Goal: Transaction & Acquisition: Purchase product/service

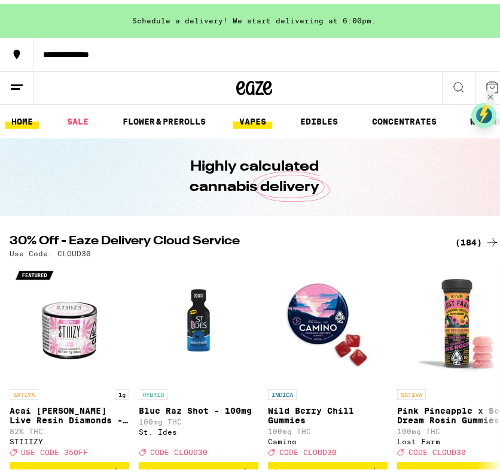
click at [255, 115] on link "VAPES" at bounding box center [252, 117] width 39 height 14
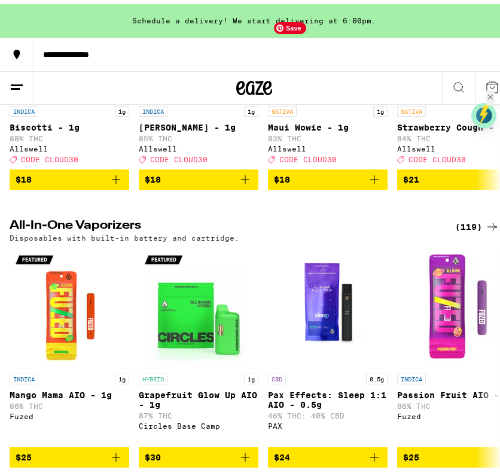
scroll to position [838, 0]
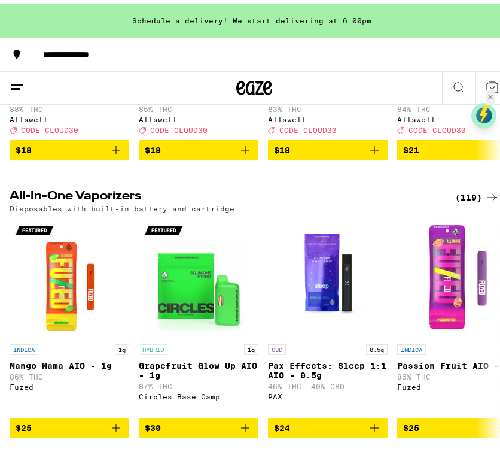
click at [459, 200] on div "(119)" at bounding box center [477, 193] width 44 height 14
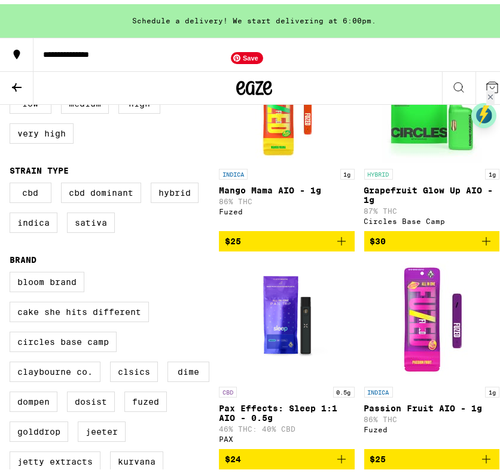
scroll to position [239, 0]
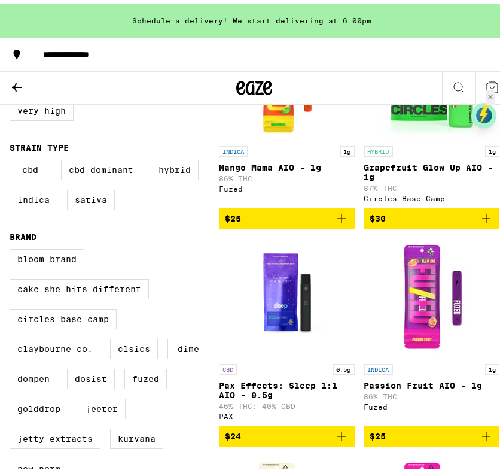
click at [170, 176] on label "Hybrid" at bounding box center [175, 166] width 48 height 20
click at [13, 158] on input "Hybrid" at bounding box center [12, 157] width 1 height 1
checkbox input "true"
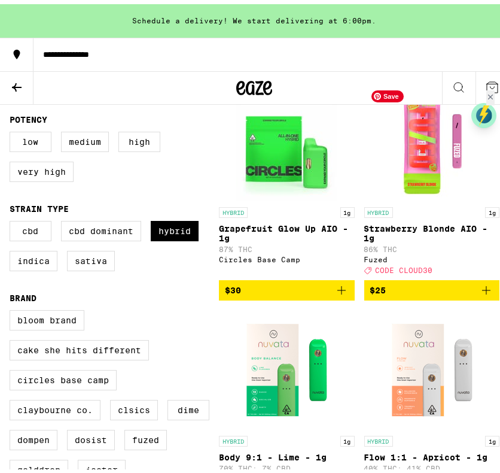
scroll to position [179, 0]
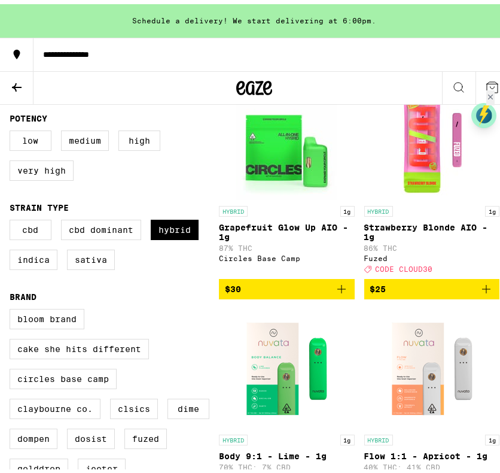
click at [480, 292] on icon "Add to bag" at bounding box center [486, 285] width 14 height 14
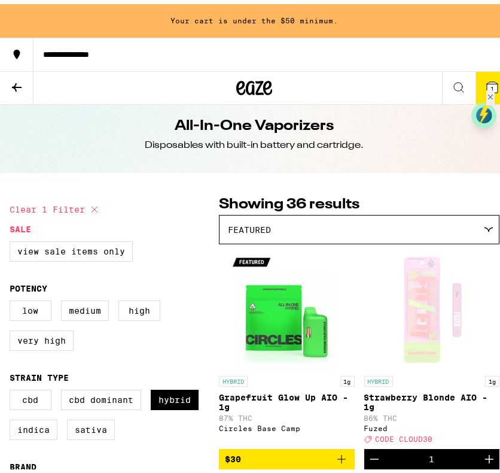
scroll to position [0, 0]
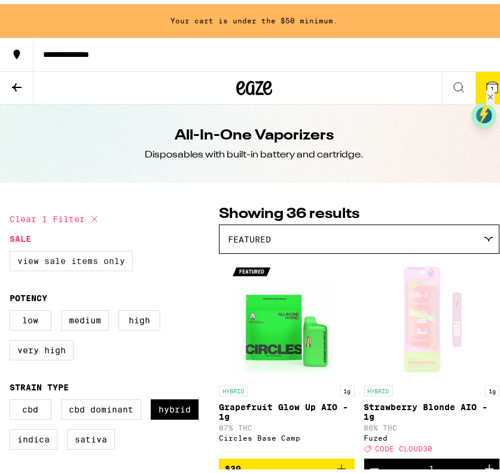
click at [85, 255] on label "View Sale Items Only" at bounding box center [71, 256] width 123 height 20
click at [13, 249] on input "View Sale Items Only" at bounding box center [12, 248] width 1 height 1
checkbox input "true"
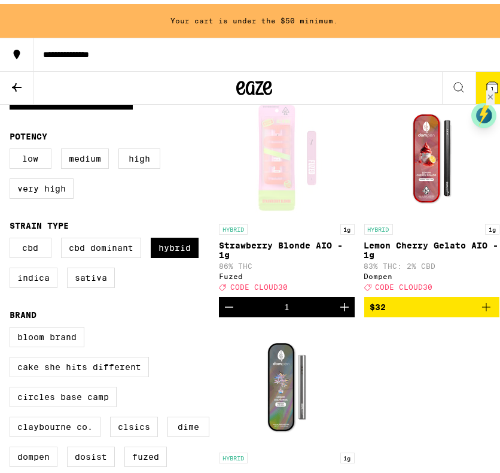
scroll to position [179, 0]
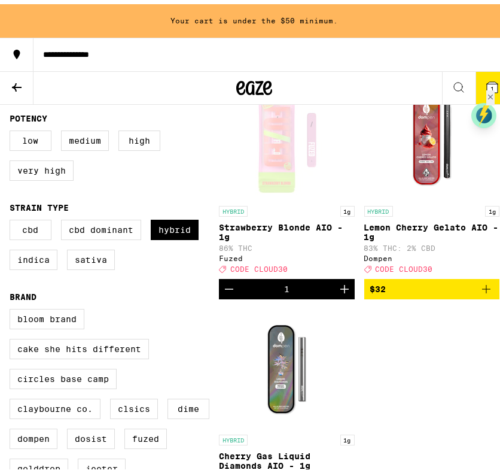
click at [482, 292] on icon "Add to bag" at bounding box center [486, 285] width 14 height 14
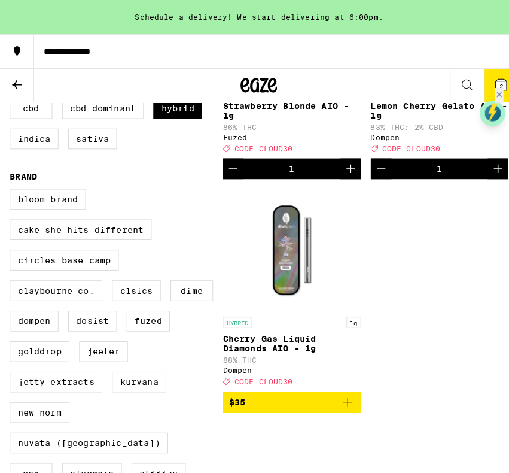
scroll to position [299, 0]
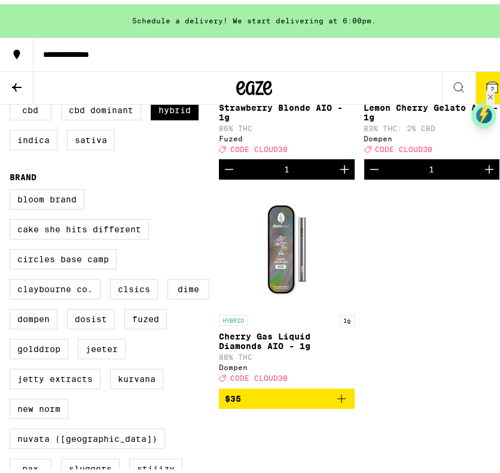
click at [338, 401] on icon "Add to bag" at bounding box center [341, 394] width 14 height 14
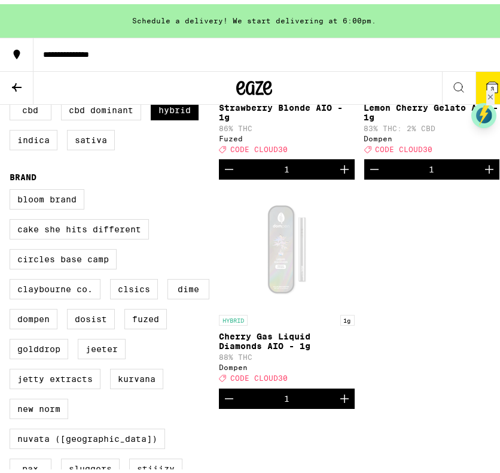
click at [491, 75] on button "3" at bounding box center [493, 84] width 34 height 32
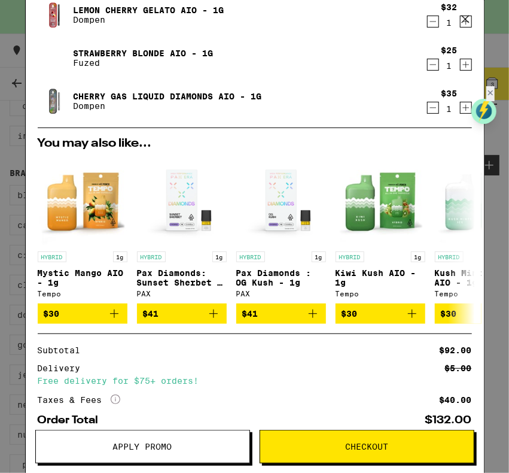
scroll to position [157, 0]
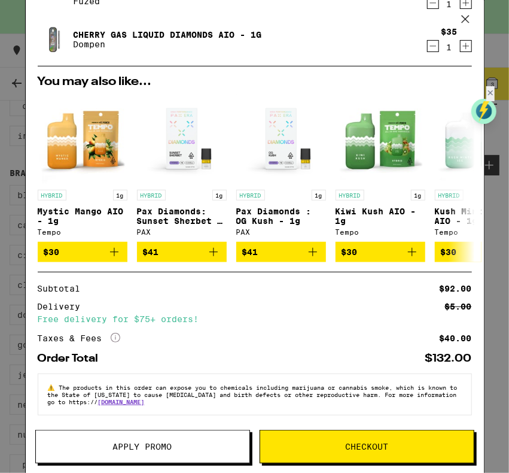
click at [385, 449] on span "Checkout" at bounding box center [366, 446] width 43 height 8
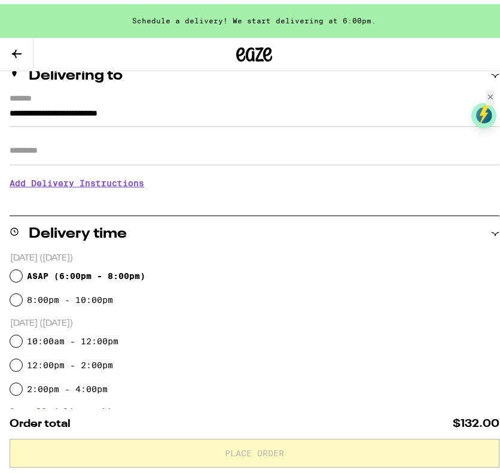
scroll to position [179, 0]
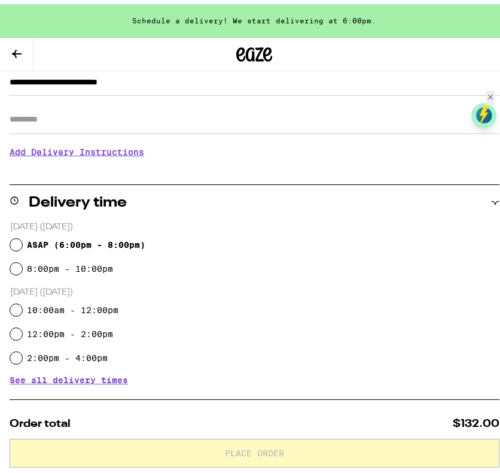
click at [108, 240] on span "ASAP ( 6:00pm - 8:00pm )" at bounding box center [86, 241] width 118 height 10
click at [22, 240] on input "ASAP ( 6:00pm - 8:00pm )" at bounding box center [16, 241] width 12 height 12
radio input "true"
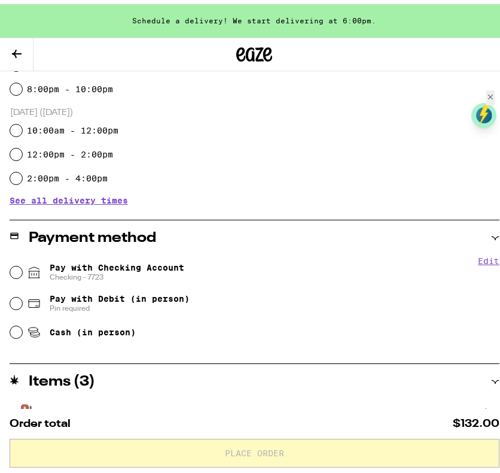
scroll to position [419, 0]
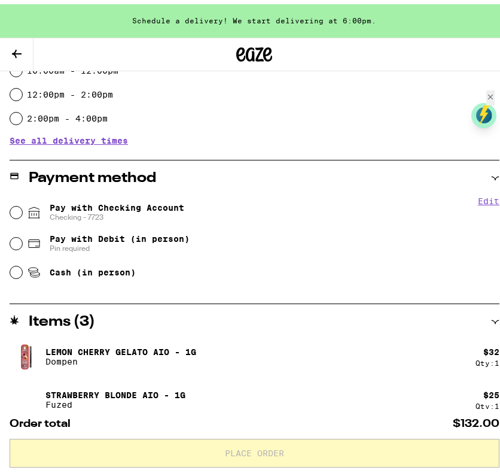
click at [168, 210] on span "Pay with Checking Account Checking - 7723" at bounding box center [117, 208] width 135 height 19
click at [22, 210] on input "Pay with Checking Account Checking - 7723" at bounding box center [16, 208] width 12 height 12
radio input "true"
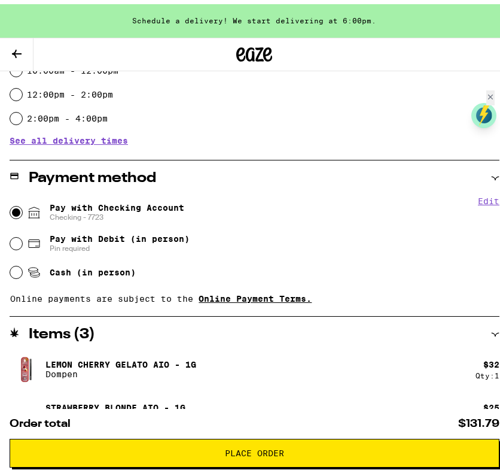
click at [263, 299] on link "Online Payment Terms." at bounding box center [255, 295] width 113 height 10
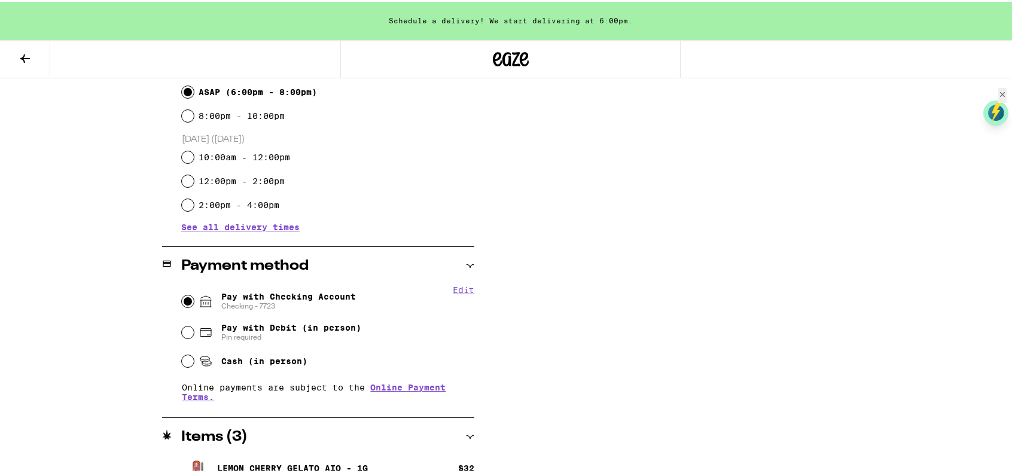
scroll to position [459, 0]
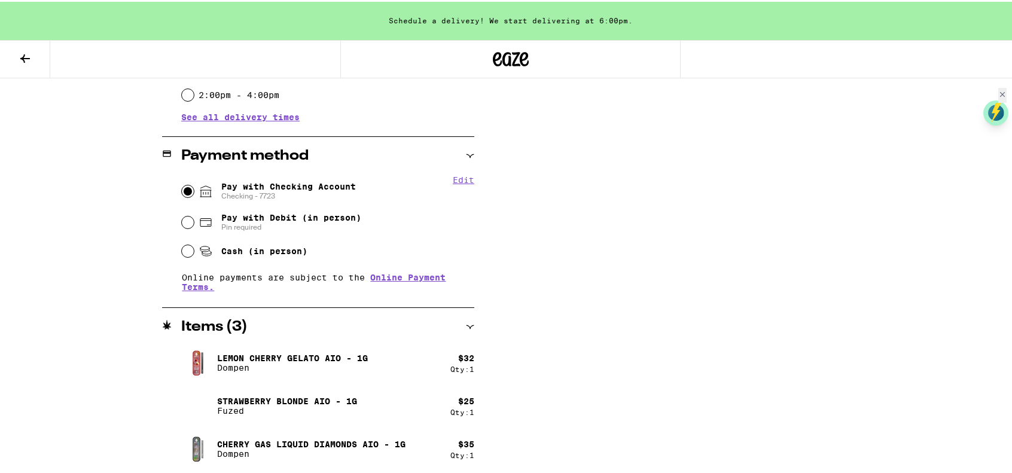
click at [500, 237] on div "Subtotal $92.00 Delivery $5.00 Free delivery for $75+ orders! Taxes & Fees More…" at bounding box center [739, 99] width 239 height 750
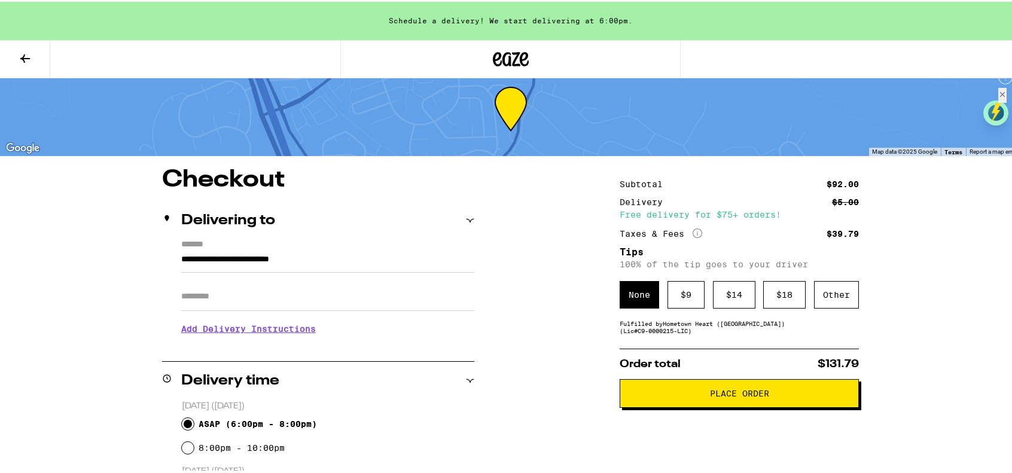
scroll to position [0, 0]
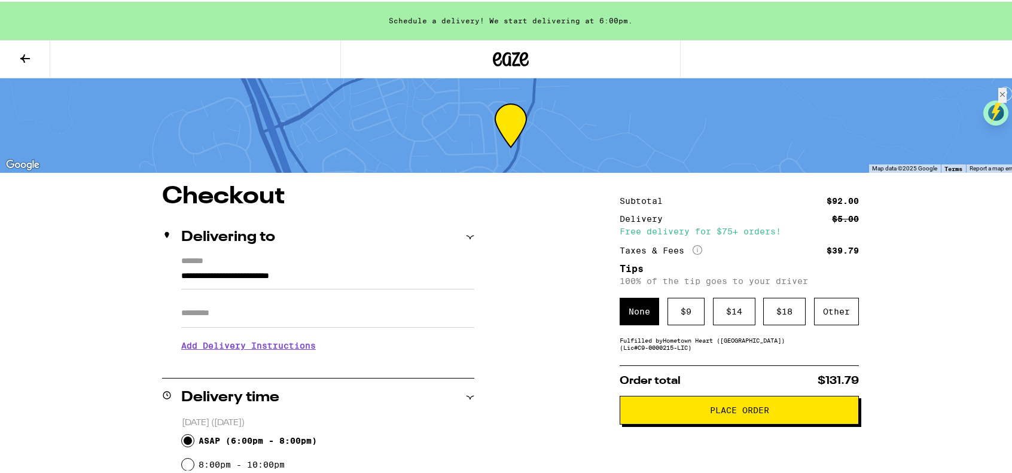
click at [29, 51] on icon at bounding box center [25, 57] width 14 height 14
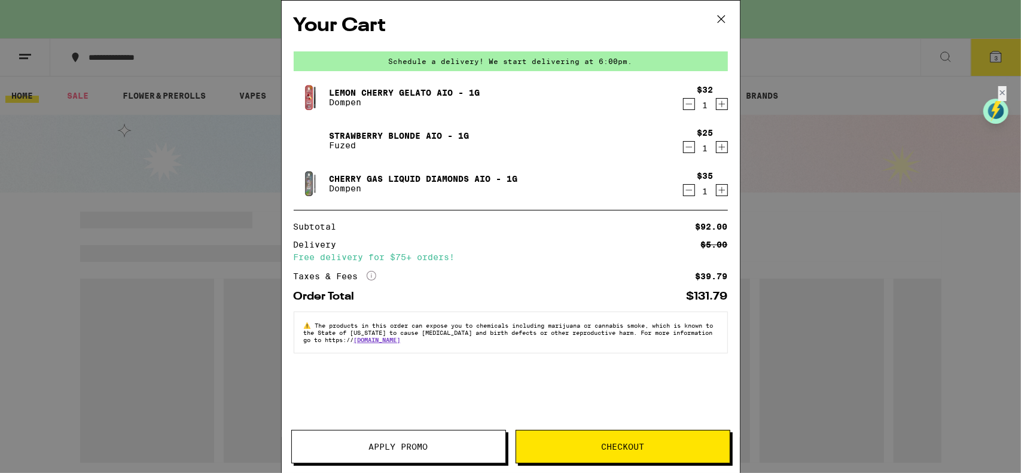
click at [453, 451] on span "Apply Promo" at bounding box center [399, 447] width 214 height 8
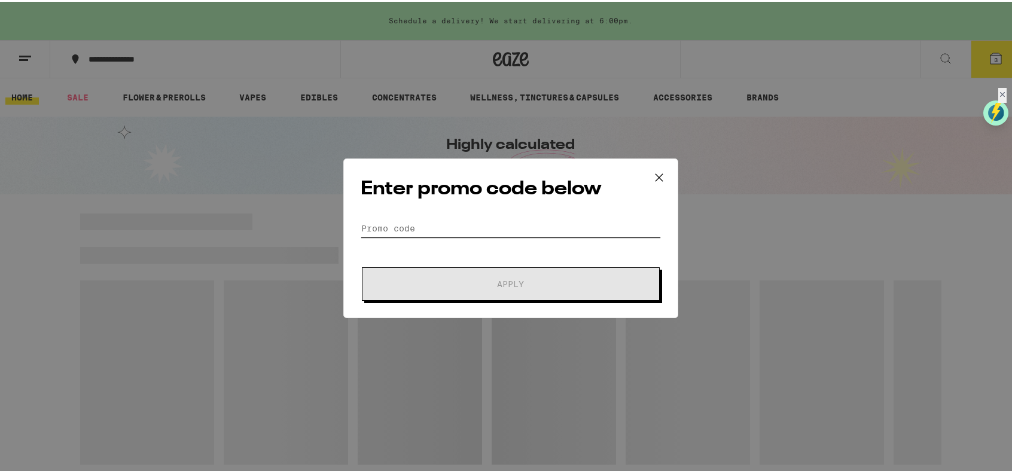
click at [457, 226] on input "Promo Code" at bounding box center [511, 227] width 300 height 18
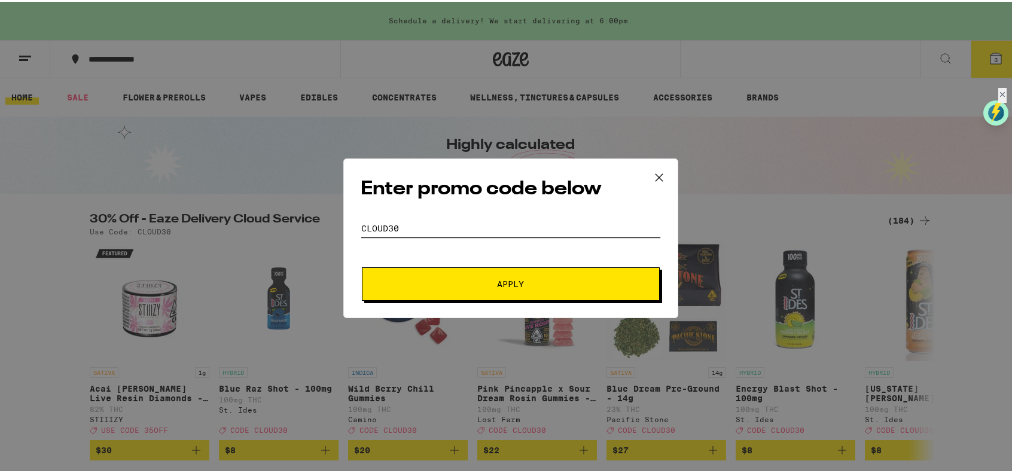
type input "CLOUD30"
click at [500, 290] on button "Apply" at bounding box center [511, 283] width 298 height 34
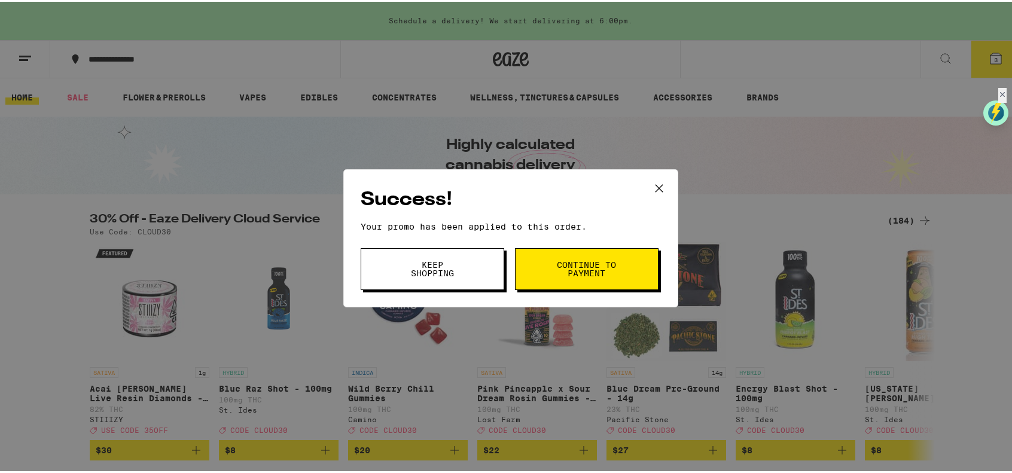
click at [500, 269] on span "Continue to payment" at bounding box center [586, 267] width 61 height 17
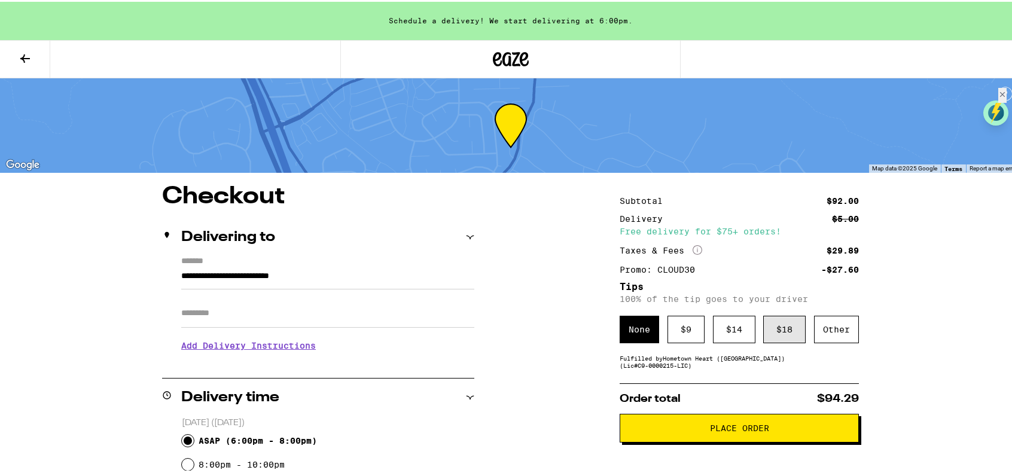
click at [500, 330] on div "$ 18" at bounding box center [784, 328] width 42 height 28
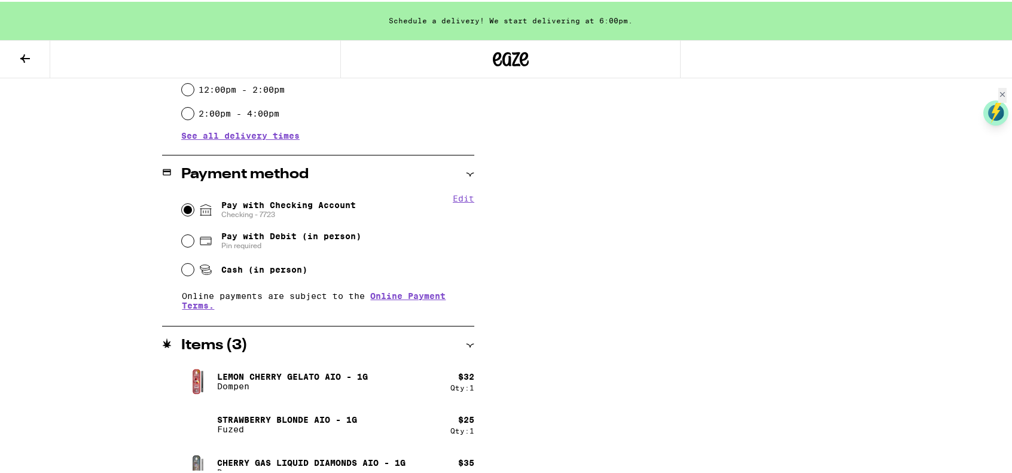
scroll to position [459, 0]
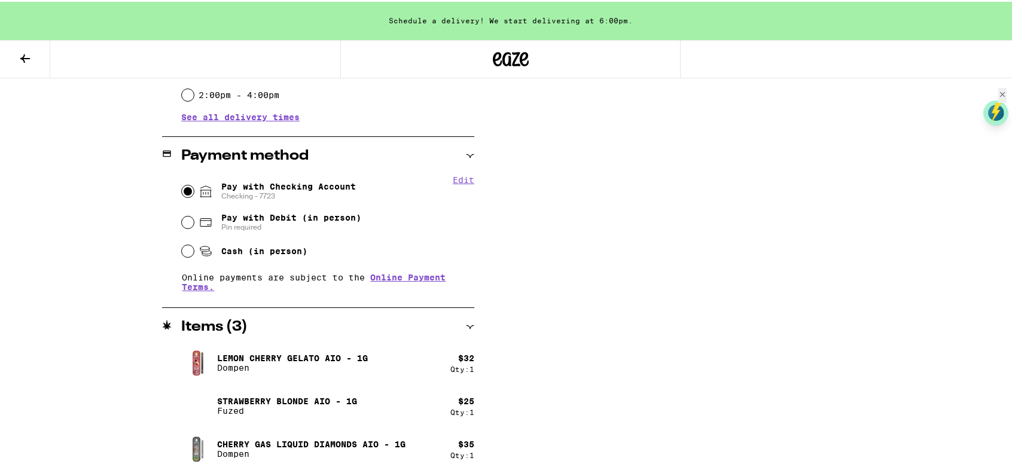
click at [461, 180] on button "Edit" at bounding box center [464, 179] width 22 height 10
click at [500, 220] on div "**********" at bounding box center [511, 99] width 862 height 750
click at [463, 180] on button "Done" at bounding box center [464, 179] width 22 height 10
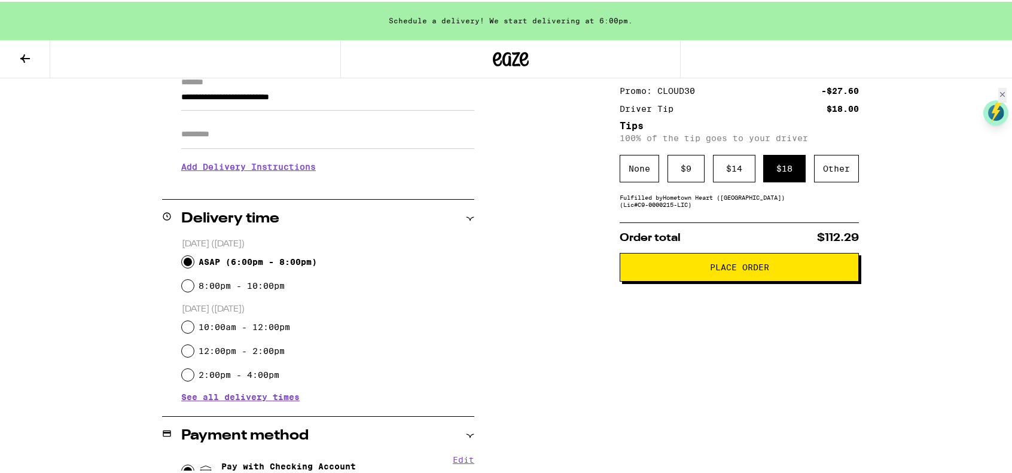
scroll to position [179, 0]
click at [500, 279] on button "Place Order" at bounding box center [739, 265] width 239 height 29
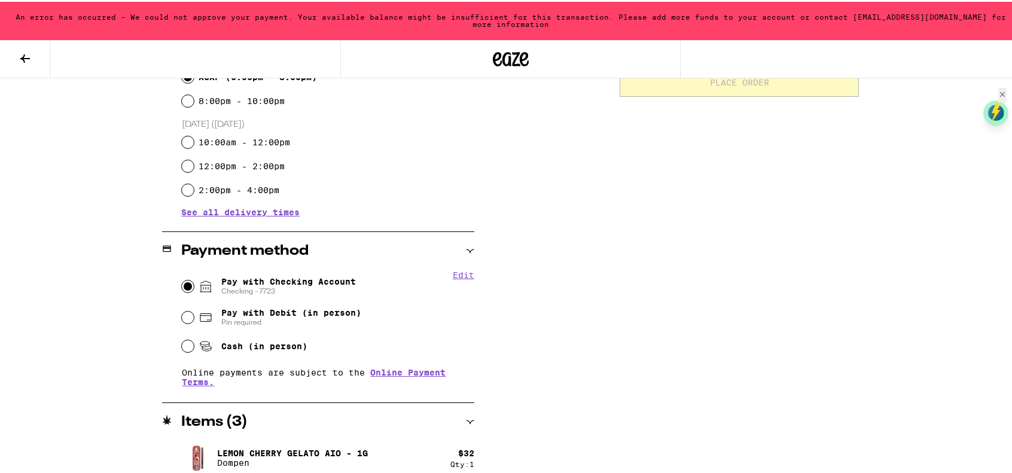
scroll to position [339, 0]
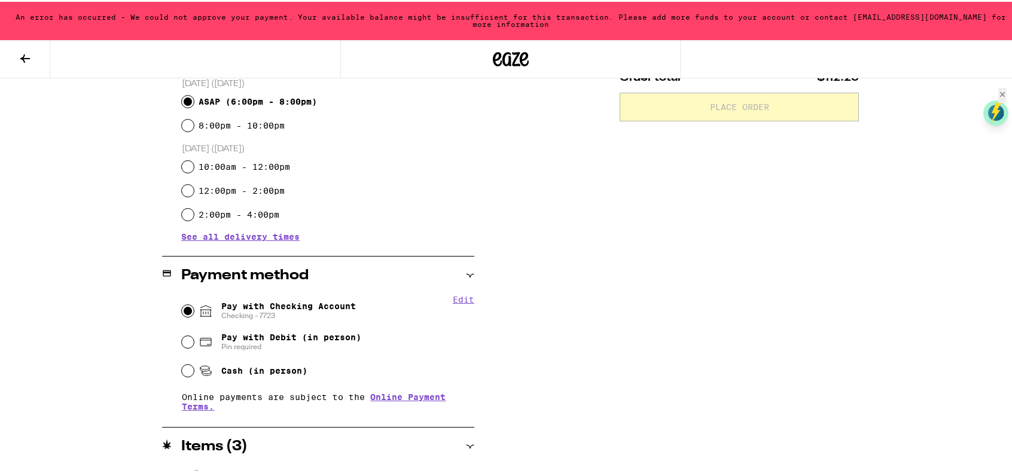
click at [226, 340] on span "Pay with Debit (in person)" at bounding box center [291, 336] width 140 height 10
click at [194, 345] on input "Pay with Debit (in person) Pin required" at bounding box center [188, 340] width 12 height 12
radio input "true"
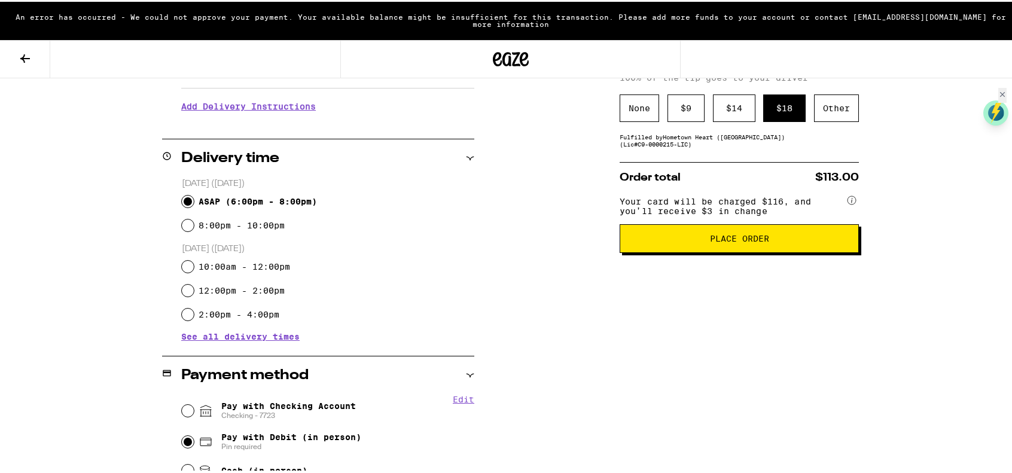
scroll to position [239, 0]
click at [500, 241] on span "Place Order" at bounding box center [739, 237] width 59 height 8
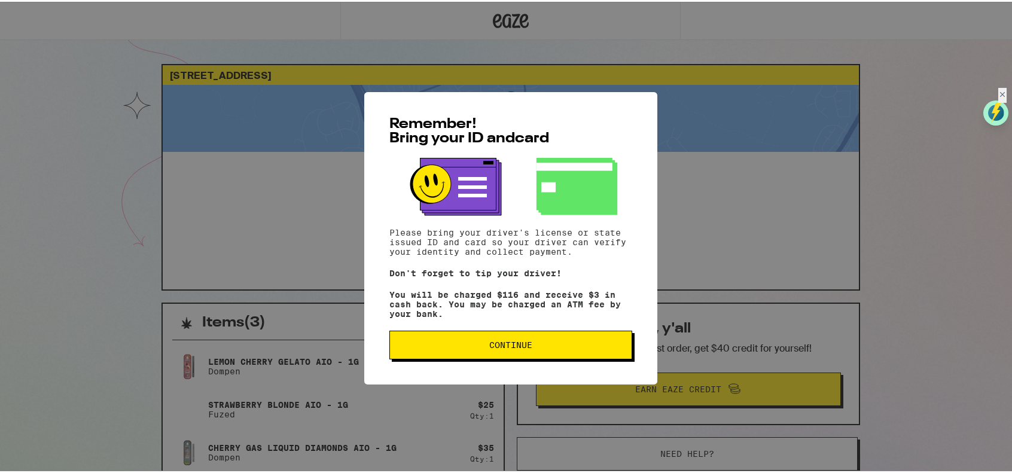
click at [500, 348] on span "Continue" at bounding box center [511, 343] width 223 height 8
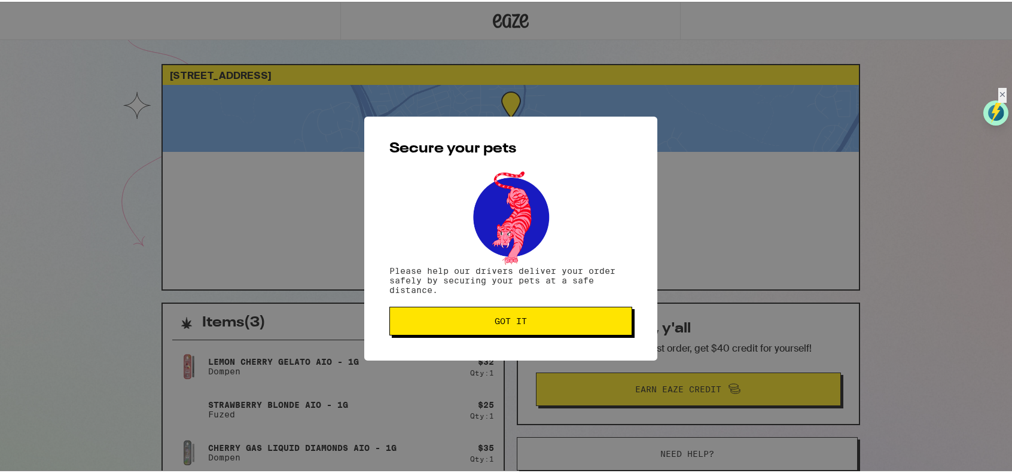
click at [500, 328] on button "Got it" at bounding box center [510, 319] width 243 height 29
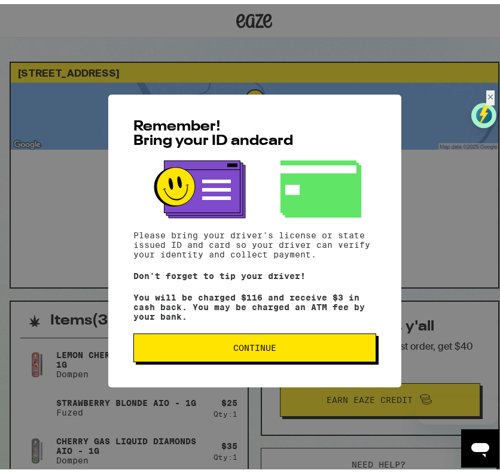
click at [272, 348] on span "Continue" at bounding box center [254, 343] width 43 height 8
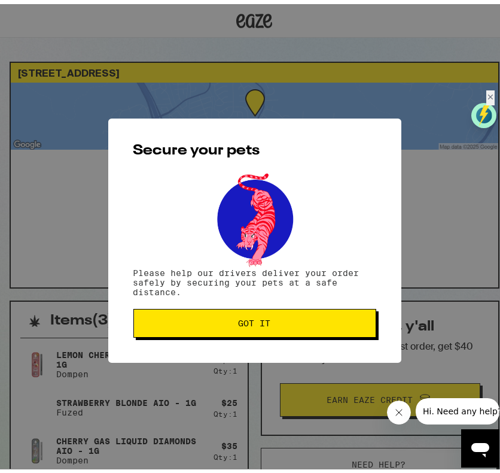
click at [296, 318] on button "Got it" at bounding box center [254, 319] width 243 height 29
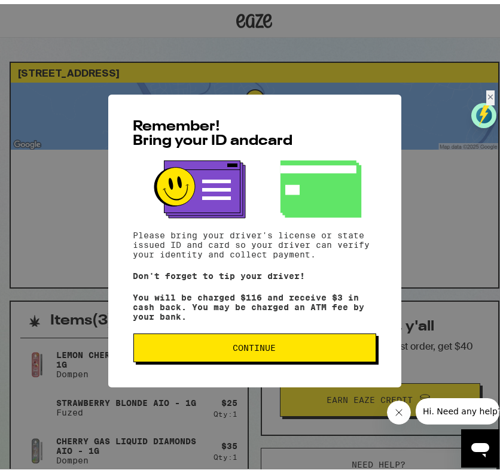
click at [255, 348] on span "Continue" at bounding box center [254, 343] width 43 height 8
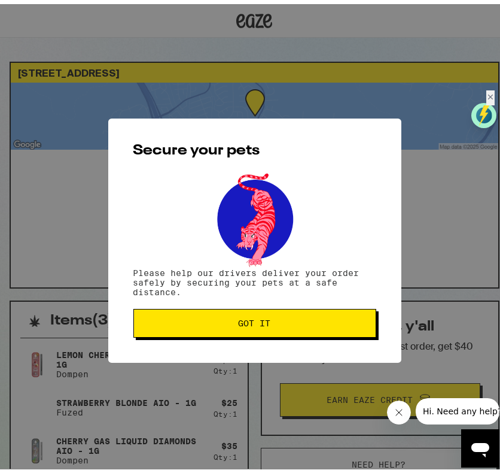
click at [315, 330] on button "Got it" at bounding box center [254, 319] width 243 height 29
